Goal: Task Accomplishment & Management: Use online tool/utility

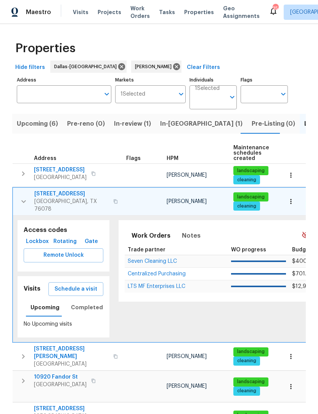
click at [21, 201] on icon "button" at bounding box center [23, 202] width 5 height 3
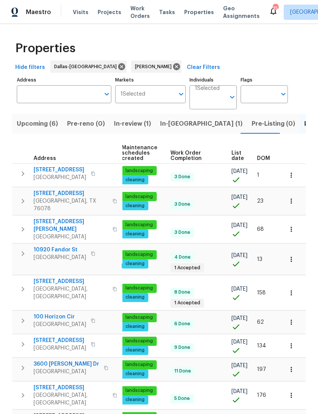
scroll to position [0, 111]
click at [263, 161] on span "DOM" at bounding box center [263, 158] width 13 height 5
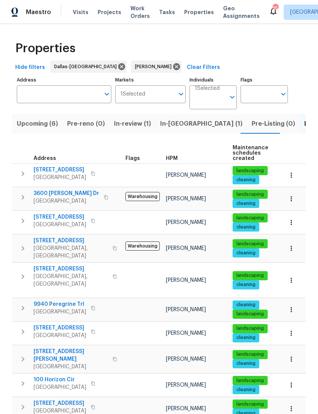
click at [24, 174] on icon "button" at bounding box center [22, 173] width 9 height 9
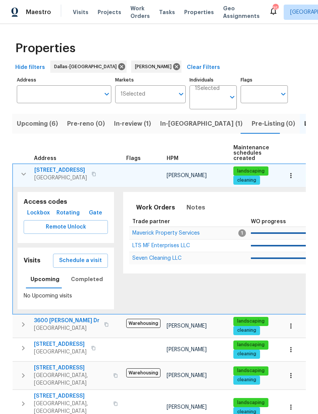
click at [97, 260] on span "Schedule a visit" at bounding box center [80, 261] width 43 height 10
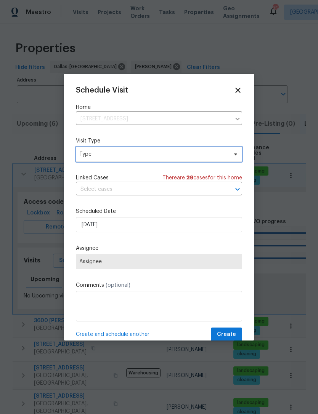
click at [141, 155] on span "Type" at bounding box center [153, 155] width 148 height 8
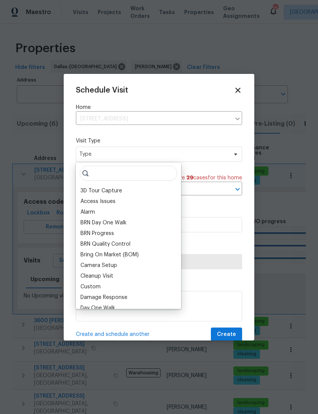
type input "K"
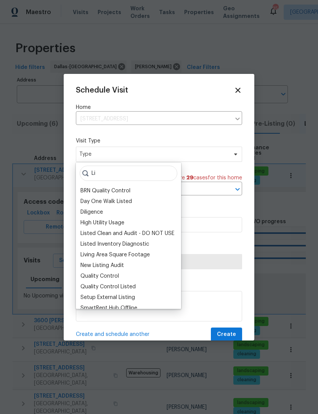
type input "Li"
click at [140, 245] on div "Listed Inventory Diagnostic" at bounding box center [114, 245] width 69 height 8
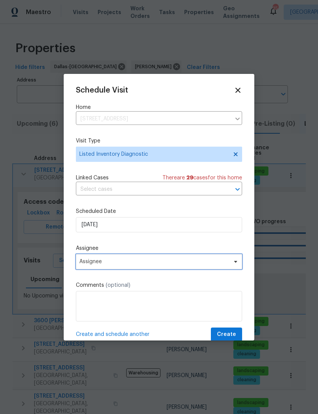
click at [129, 264] on span "Assignee" at bounding box center [153, 262] width 149 height 6
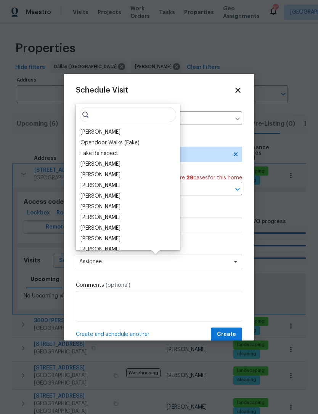
click at [114, 133] on div "[PERSON_NAME]" at bounding box center [100, 132] width 40 height 8
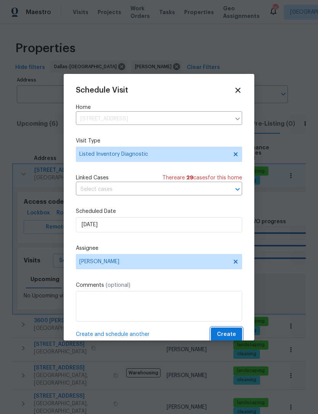
click at [231, 334] on span "Create" at bounding box center [226, 335] width 19 height 10
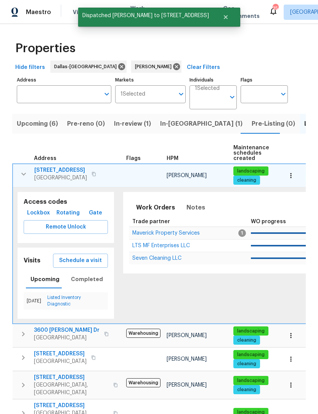
click at [21, 178] on icon "button" at bounding box center [23, 174] width 9 height 9
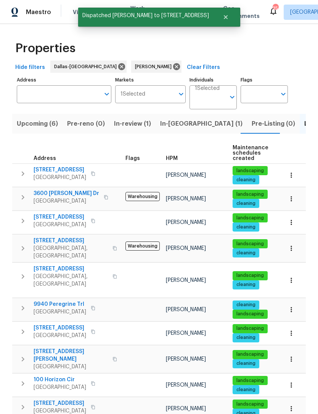
click at [27, 244] on icon "button" at bounding box center [22, 248] width 9 height 9
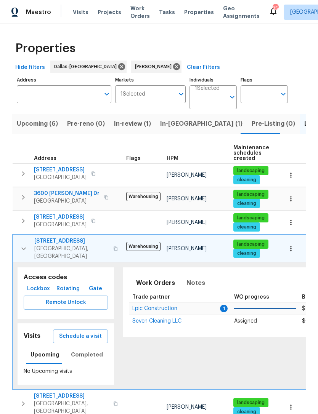
click at [94, 332] on span "Schedule a visit" at bounding box center [80, 337] width 43 height 10
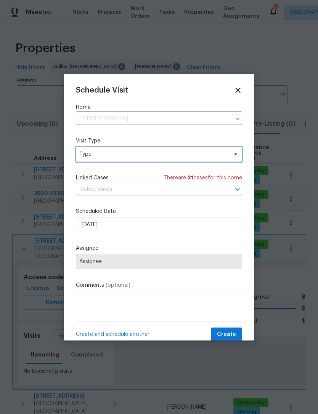
click at [169, 149] on span "Type" at bounding box center [159, 154] width 166 height 15
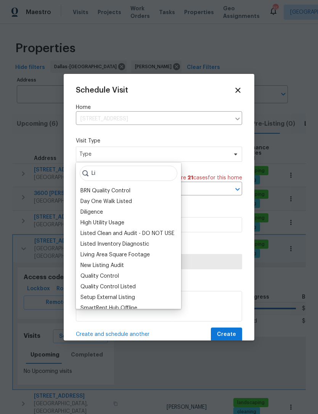
type input "Li"
click at [135, 242] on div "Listed Inventory Diagnostic" at bounding box center [114, 245] width 69 height 8
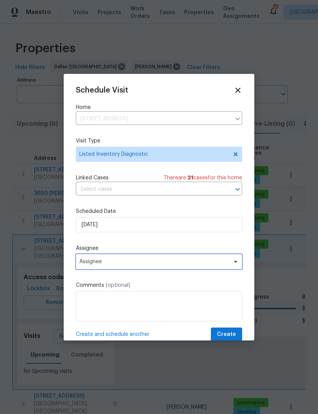
click at [126, 264] on span "Assignee" at bounding box center [153, 262] width 149 height 6
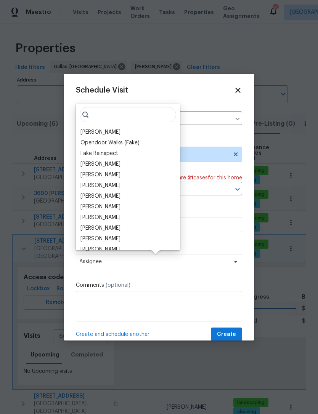
click at [109, 133] on div "[PERSON_NAME]" at bounding box center [100, 132] width 40 height 8
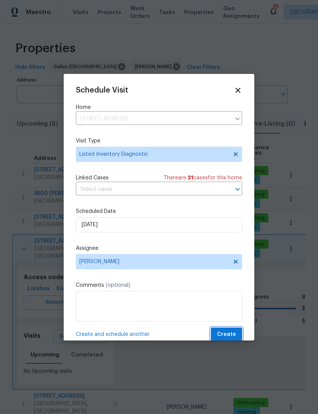
click at [232, 331] on button "Create" at bounding box center [226, 335] width 31 height 14
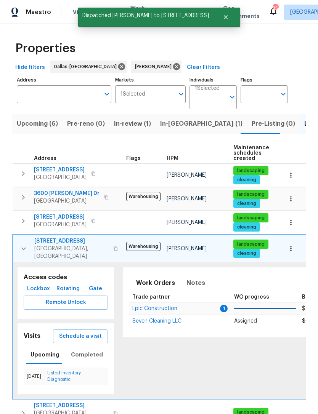
click at [26, 246] on icon "button" at bounding box center [23, 248] width 9 height 9
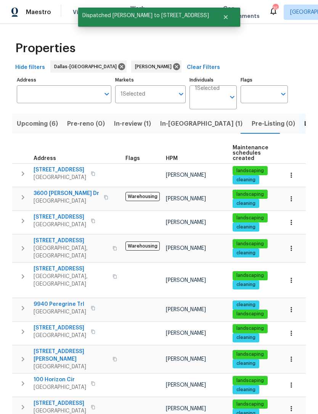
click at [23, 275] on icon "button" at bounding box center [23, 277] width 3 height 5
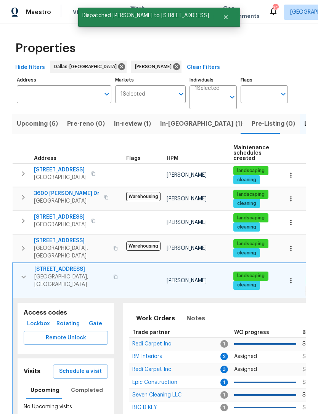
click at [95, 367] on span "Schedule a visit" at bounding box center [80, 372] width 43 height 10
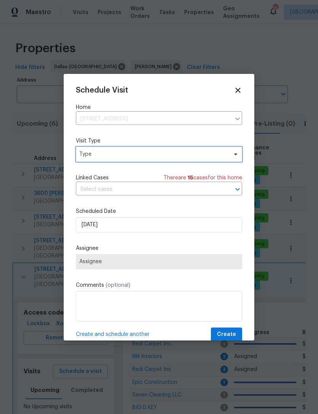
click at [132, 162] on span "Type" at bounding box center [159, 154] width 166 height 15
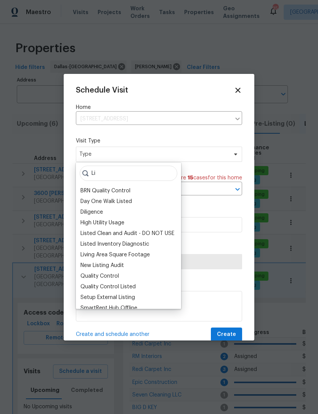
type input "Li"
click at [135, 244] on div "Listed Inventory Diagnostic" at bounding box center [114, 245] width 69 height 8
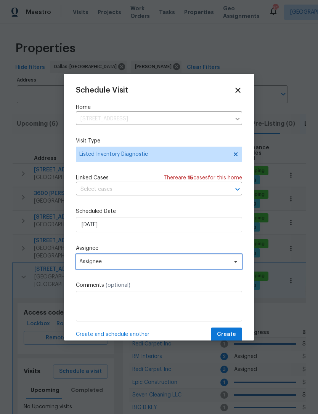
click at [128, 263] on span "Assignee" at bounding box center [153, 262] width 149 height 6
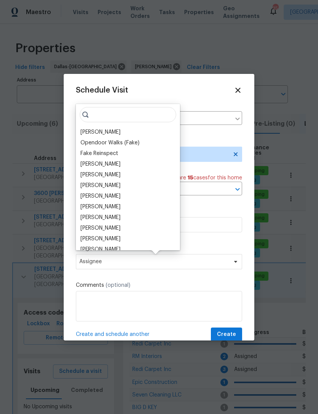
click at [113, 133] on div "[PERSON_NAME]" at bounding box center [100, 132] width 40 height 8
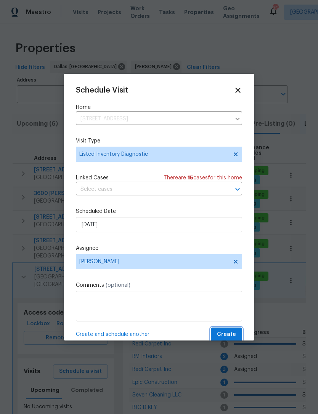
click at [231, 331] on button "Create" at bounding box center [226, 335] width 31 height 14
